Goal: Transaction & Acquisition: Purchase product/service

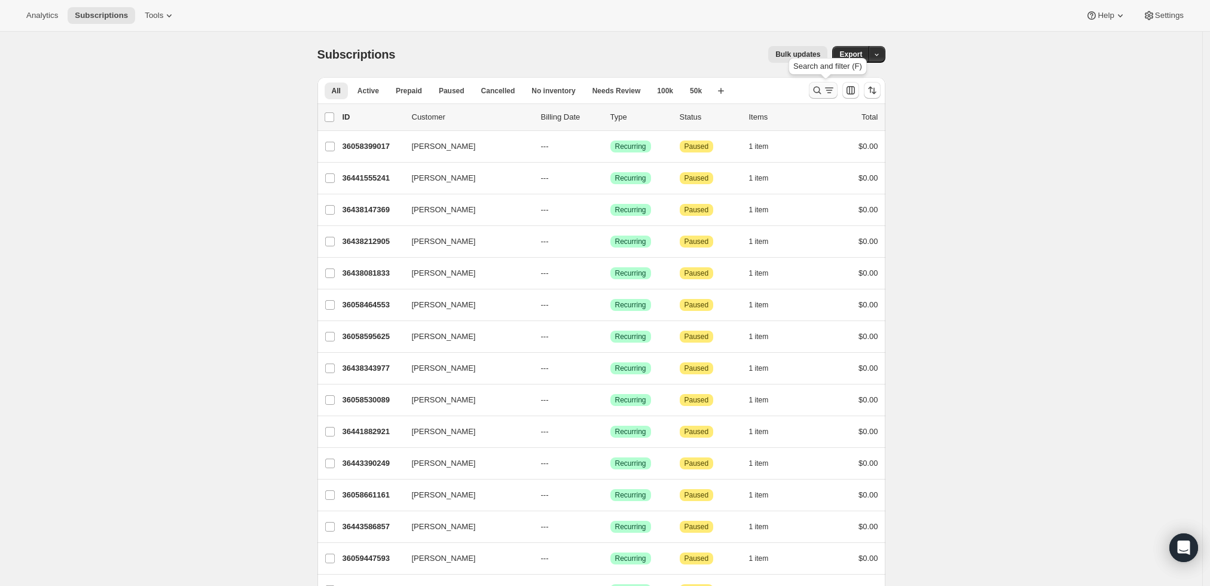
click at [817, 86] on icon "Search and filter results" at bounding box center [817, 90] width 12 height 12
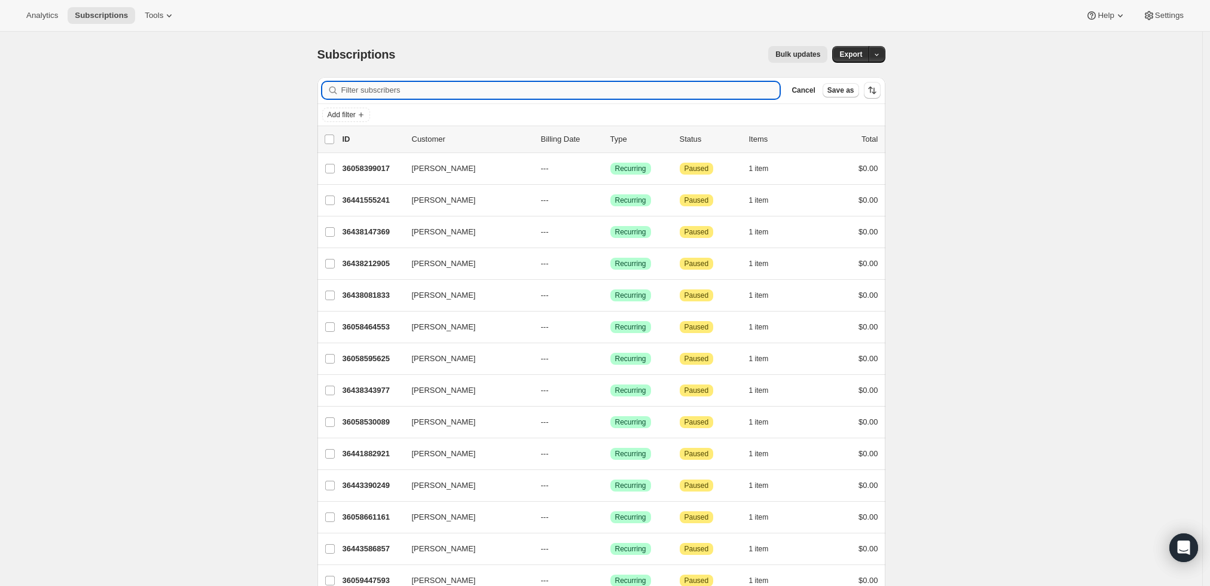
click at [567, 87] on input "Filter subscribers" at bounding box center [560, 90] width 439 height 17
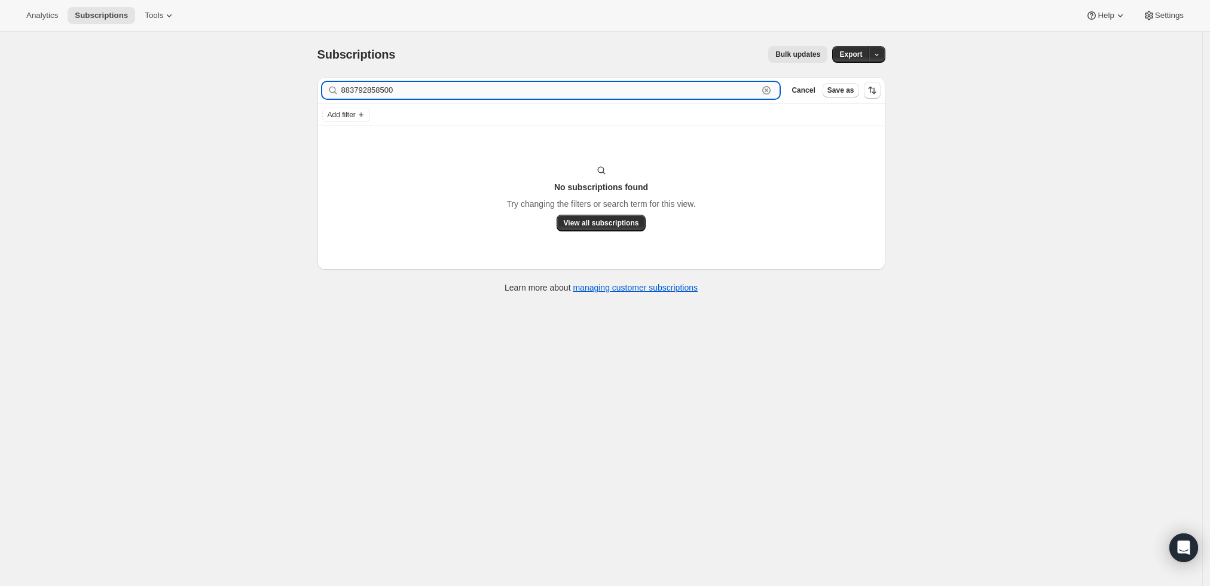
click at [529, 89] on input "883792858500" at bounding box center [549, 90] width 417 height 17
paste input "[EMAIL_ADDRESS][DOMAIN_NAME]"
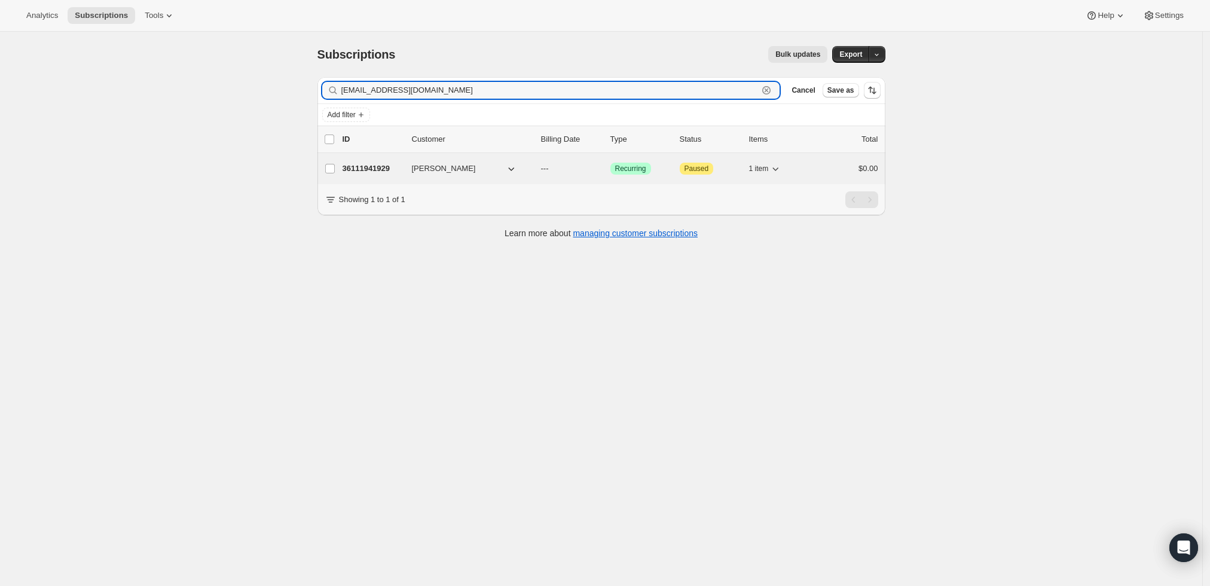
type input "[EMAIL_ADDRESS][DOMAIN_NAME]"
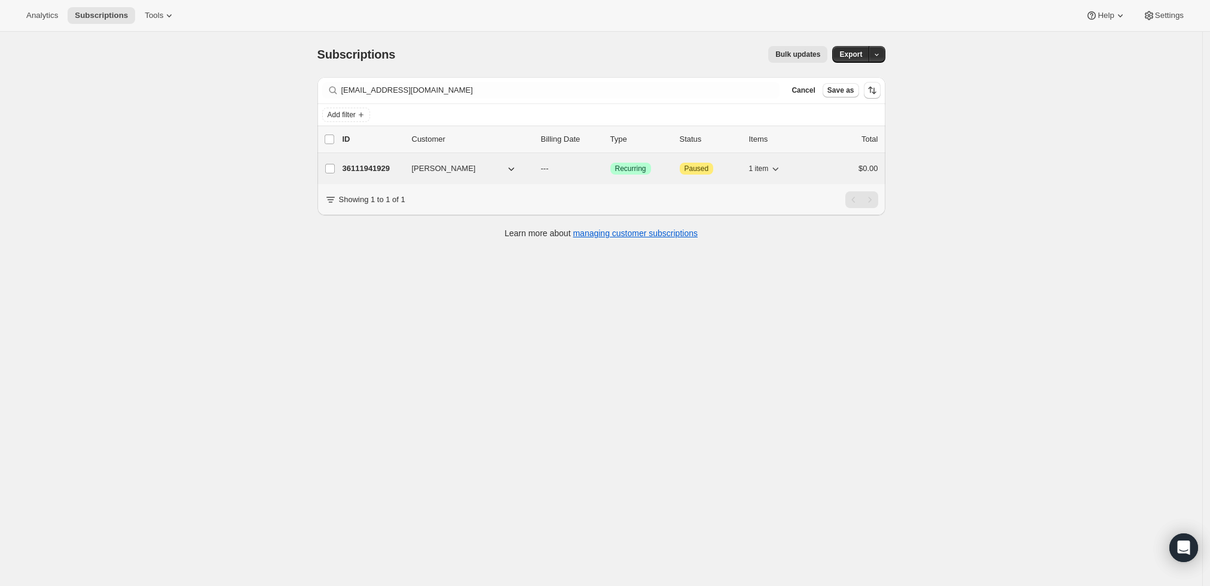
click at [367, 163] on p "36111941929" at bounding box center [373, 169] width 60 height 12
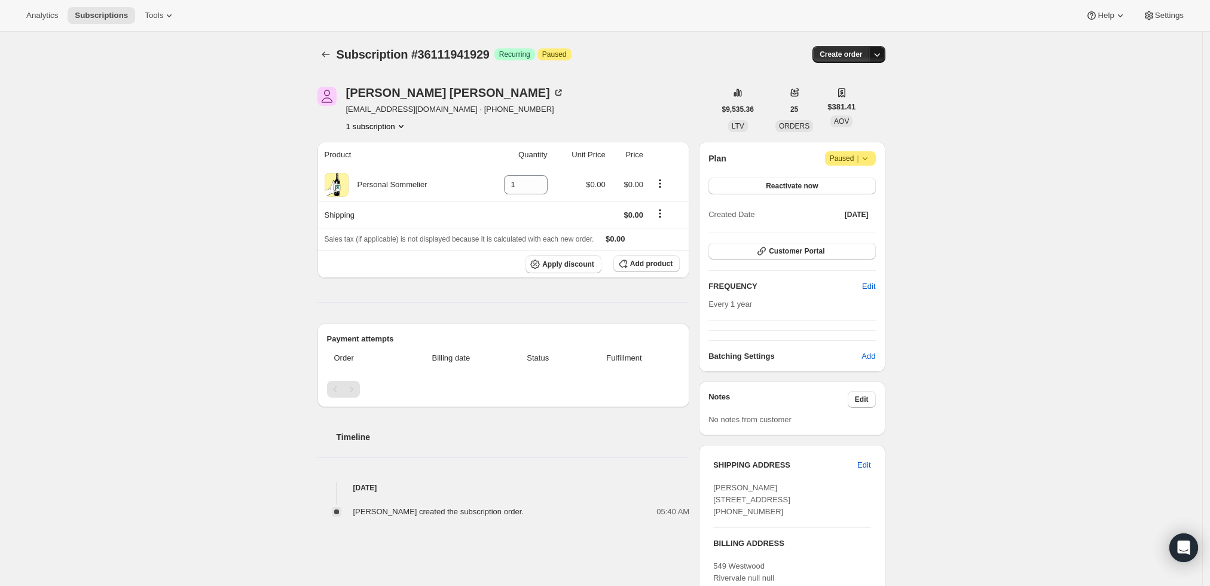
click at [881, 51] on icon "button" at bounding box center [877, 54] width 12 height 12
click at [864, 94] on span "Create custom one-time order" at bounding box center [829, 98] width 103 height 9
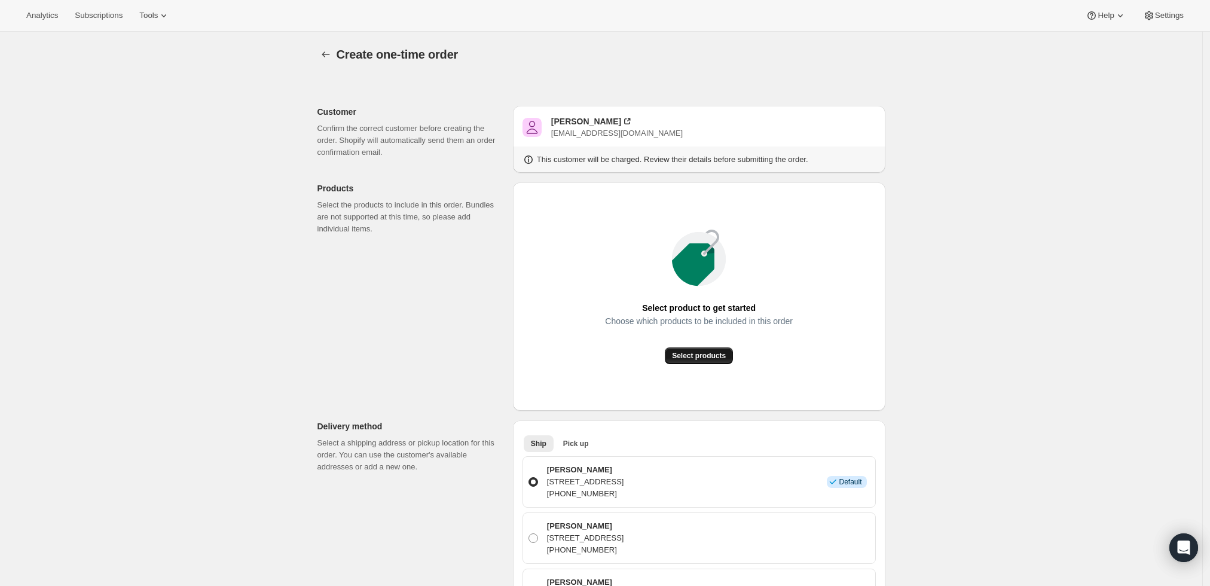
click at [712, 357] on span "Select products" at bounding box center [699, 356] width 54 height 10
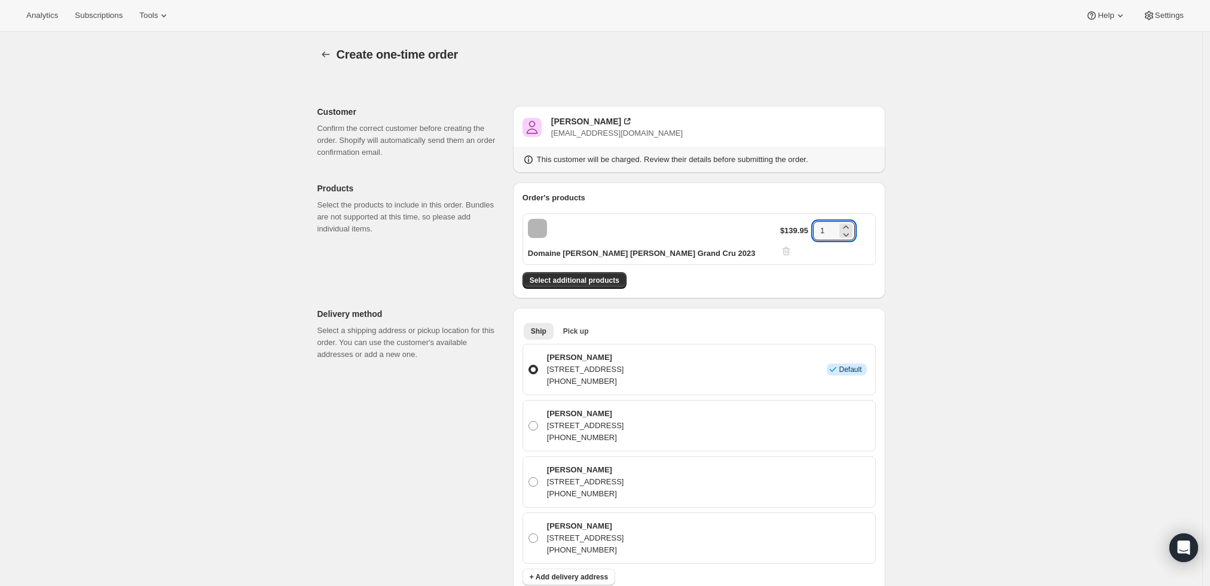
drag, startPoint x: 834, startPoint y: 228, endPoint x: 781, endPoint y: 228, distance: 53.2
click at [781, 228] on div "Domaine [PERSON_NAME] [PERSON_NAME] Grand Cru 2023 $139.95 1" at bounding box center [698, 238] width 353 height 51
type input "3"
click at [741, 274] on div "Select additional products" at bounding box center [698, 280] width 353 height 17
click at [593, 277] on span "Select additional products" at bounding box center [575, 281] width 90 height 10
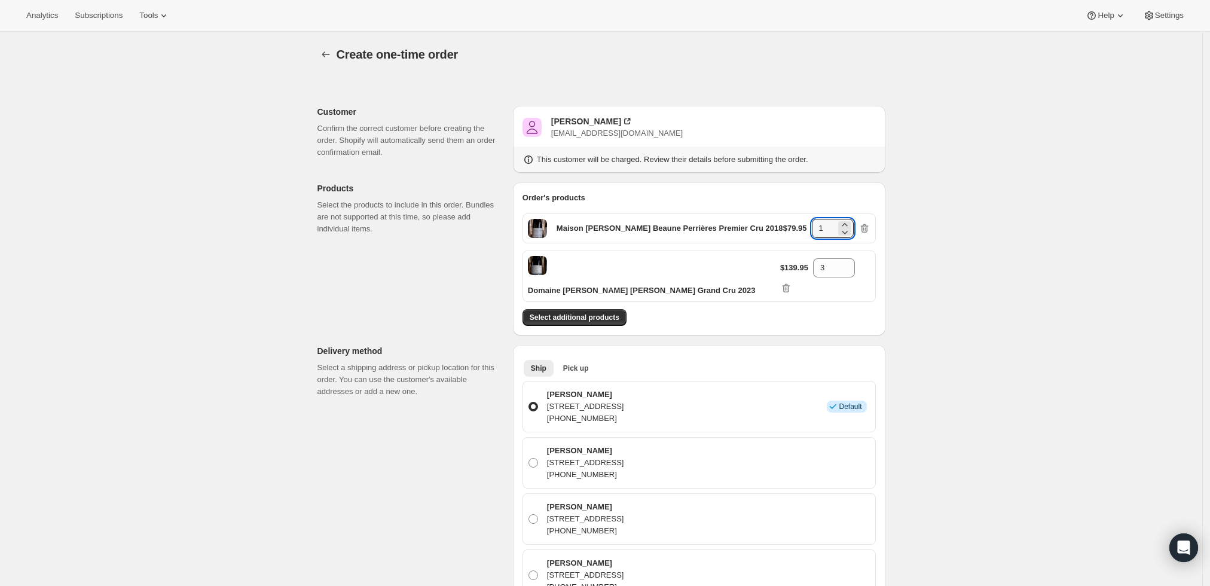
drag, startPoint x: 837, startPoint y: 226, endPoint x: 810, endPoint y: 229, distance: 27.1
click at [810, 228] on div "$79.95 1" at bounding box center [826, 228] width 87 height 19
type input "3"
click at [985, 249] on div "Create one-time order. This page is ready Create one-time order Customer Confir…" at bounding box center [601, 560] width 1202 height 1057
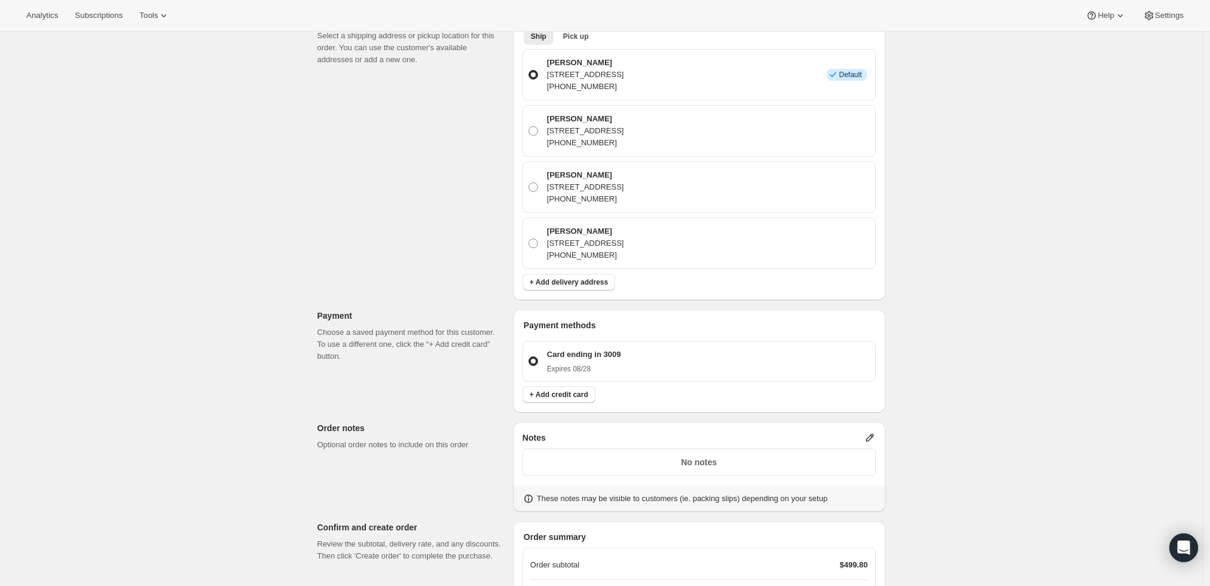
scroll to position [464, 0]
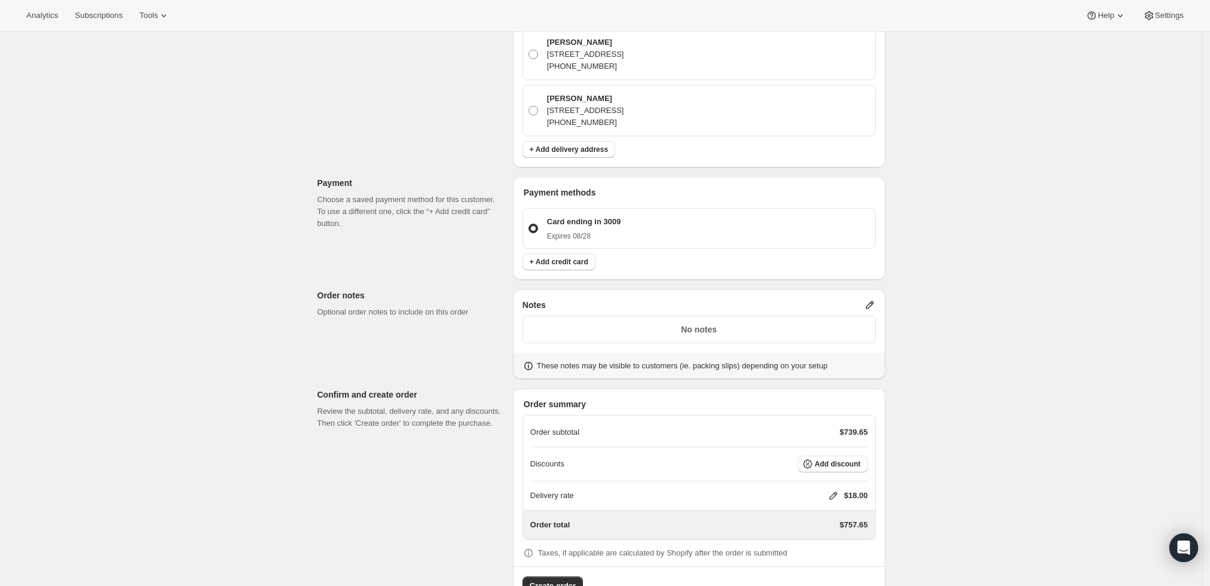
click at [875, 299] on icon at bounding box center [870, 305] width 12 height 12
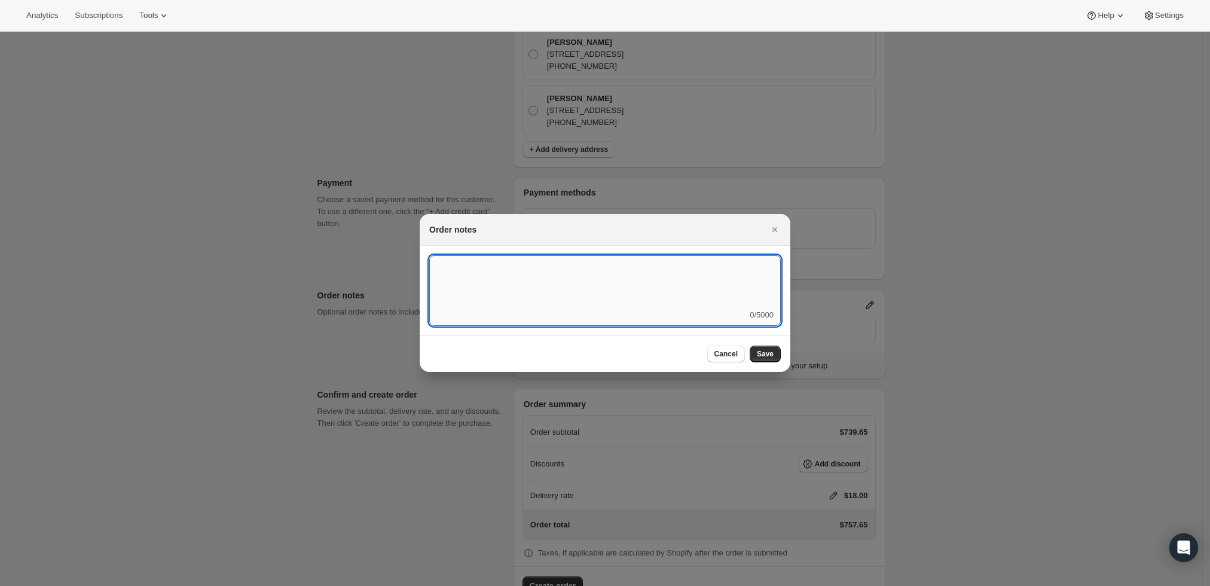
click at [665, 286] on textarea ":rdg:" at bounding box center [604, 282] width 351 height 54
type textarea "Local Delivery - [PERSON_NAME]"
click at [769, 354] on span "Save" at bounding box center [765, 354] width 17 height 10
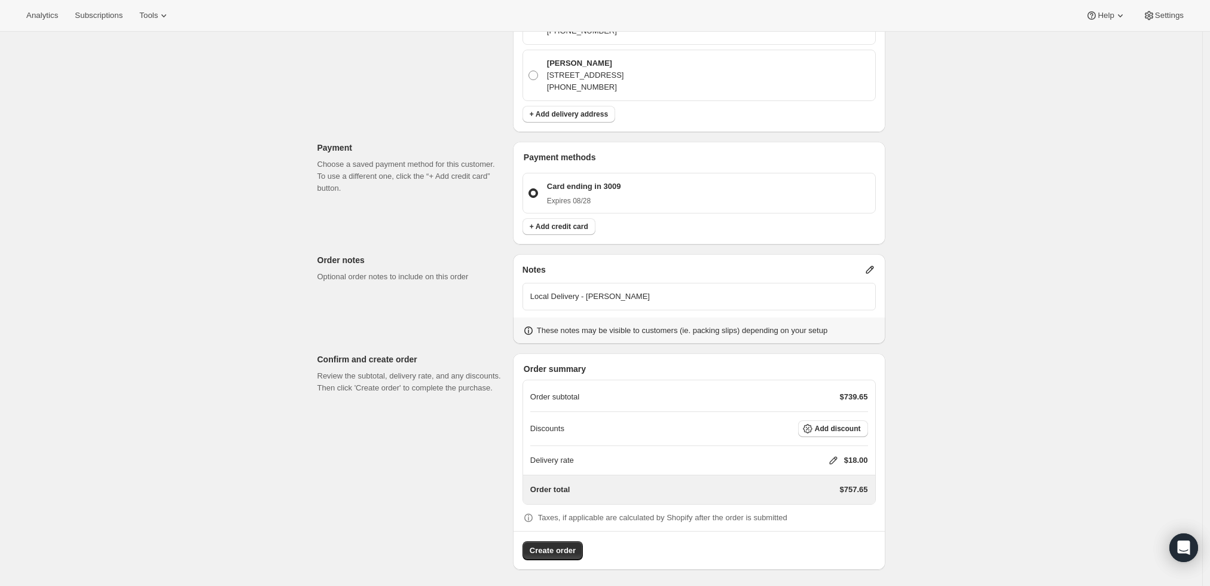
scroll to position [501, 0]
click at [837, 453] on icon at bounding box center [833, 459] width 12 height 12
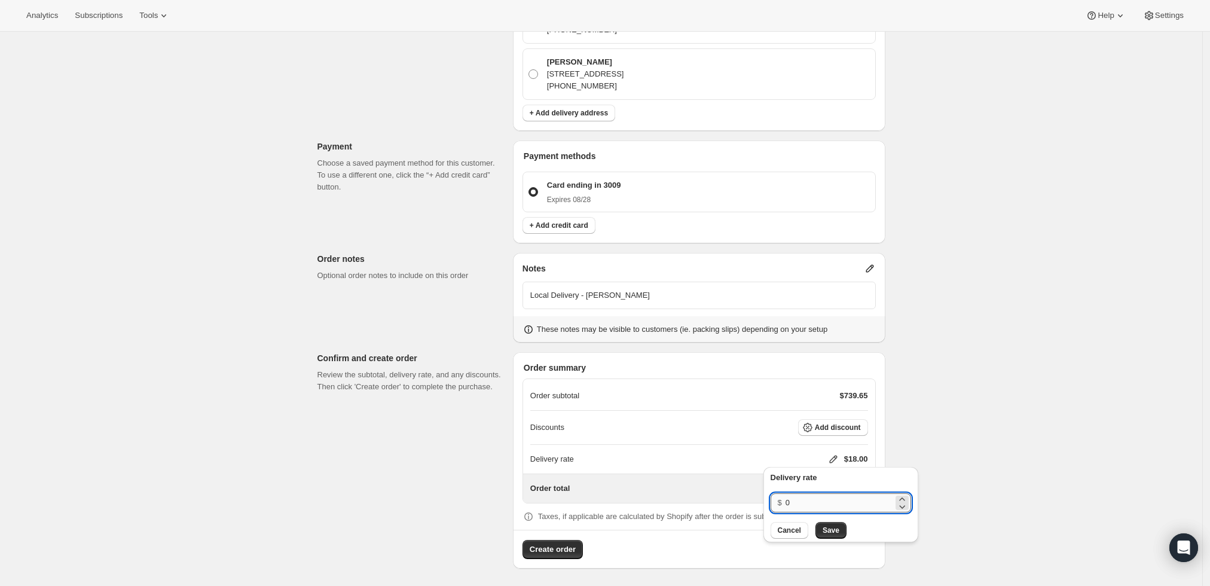
click at [822, 503] on input "0" at bounding box center [839, 502] width 108 height 19
type input "0"
click at [1079, 427] on div "Create one-time order. This page is ready Create one-time order Customer Confir…" at bounding box center [601, 59] width 1202 height 1057
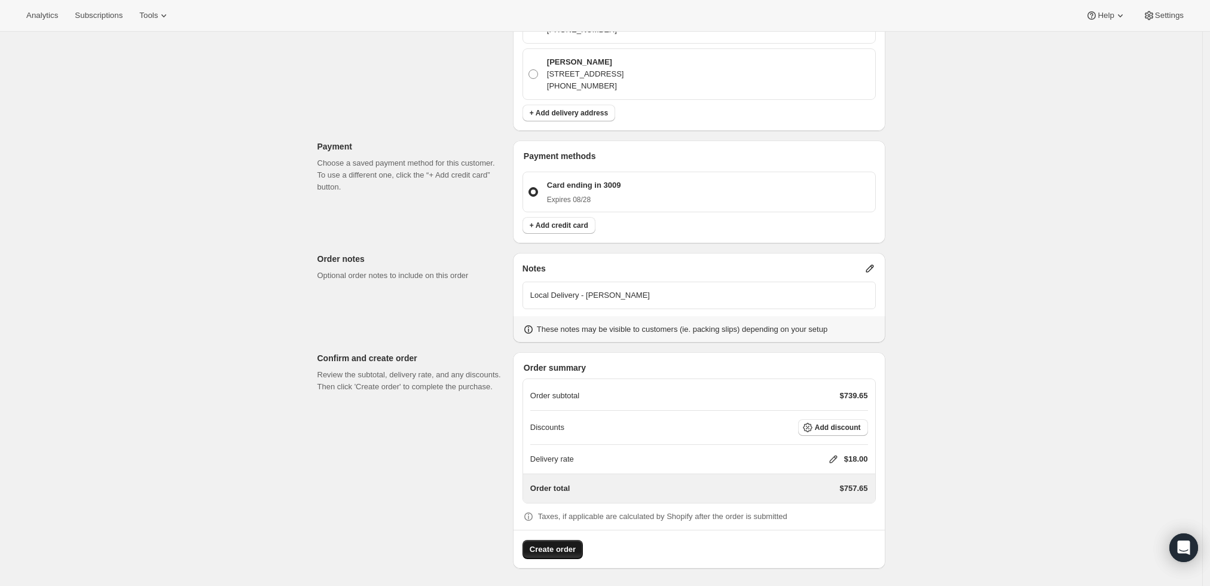
click at [547, 546] on span "Create order" at bounding box center [553, 549] width 46 height 12
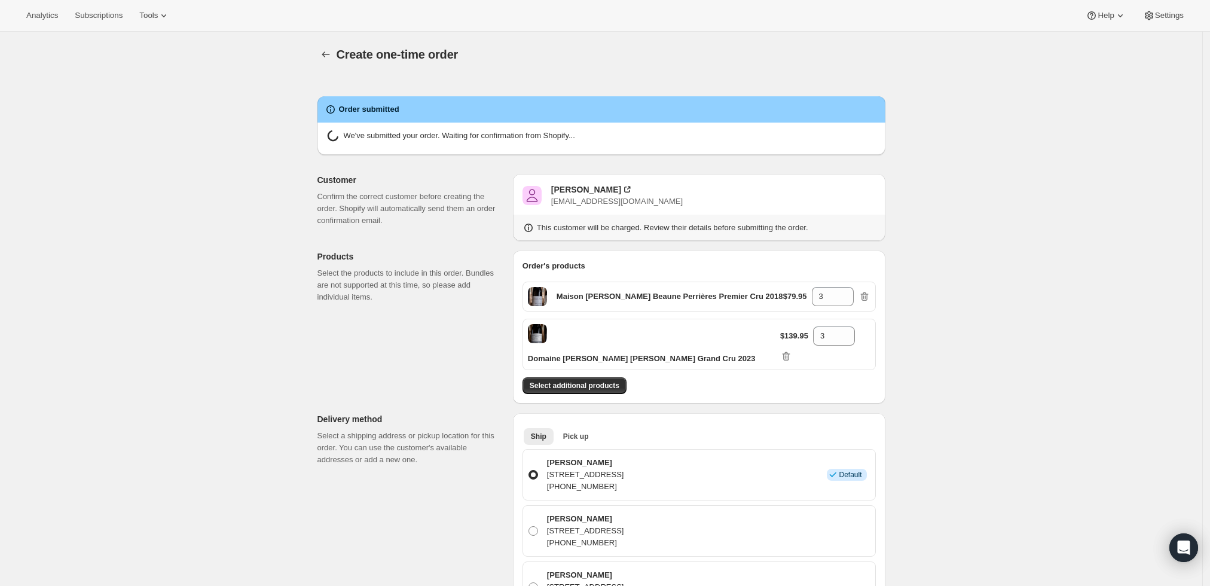
radio input "true"
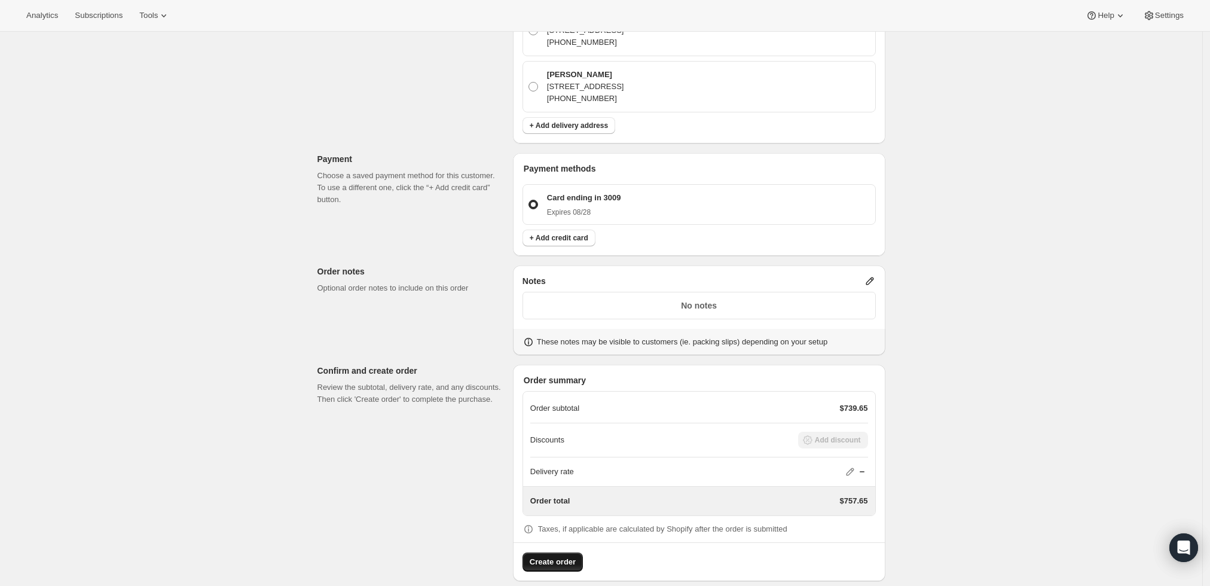
scroll to position [641, 0]
